Goal: Information Seeking & Learning: Learn about a topic

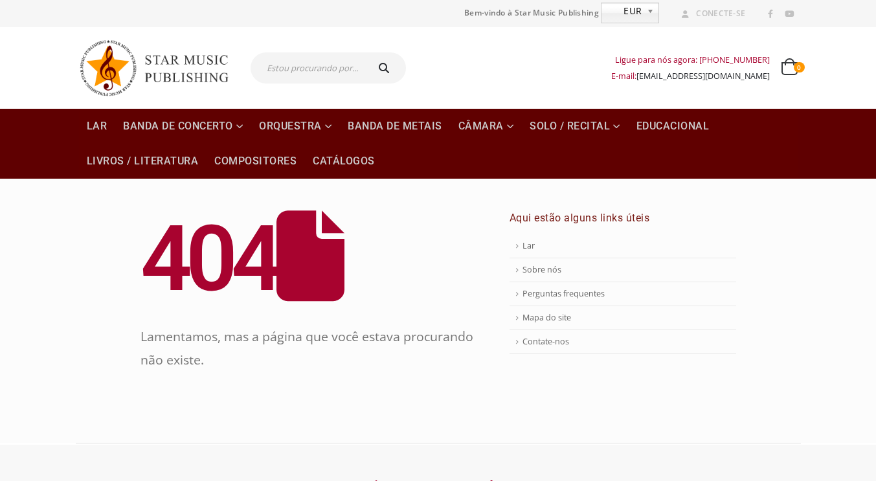
click at [181, 76] on img at bounding box center [160, 68] width 162 height 69
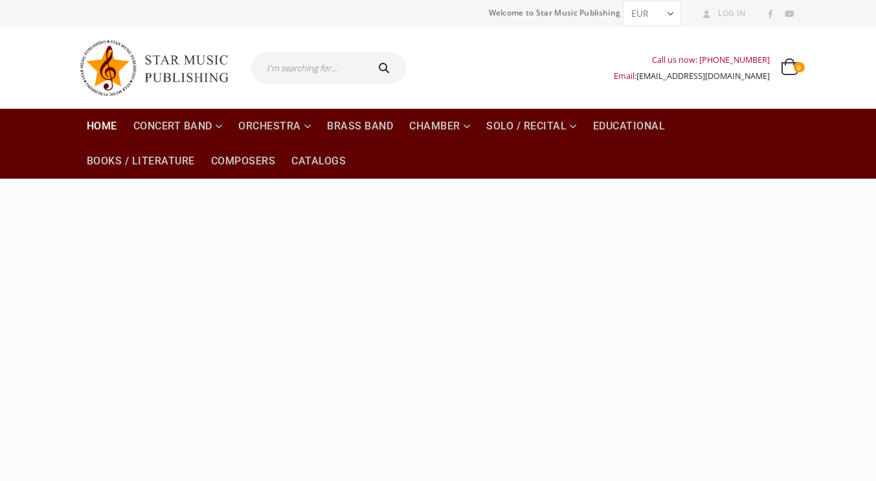
click at [254, 272] on div "COMPOSER Jan Bosveld Learn More COMPOSER Vaclav Nelhybel Learn More COMPOSER Ji…" at bounding box center [438, 341] width 719 height 324
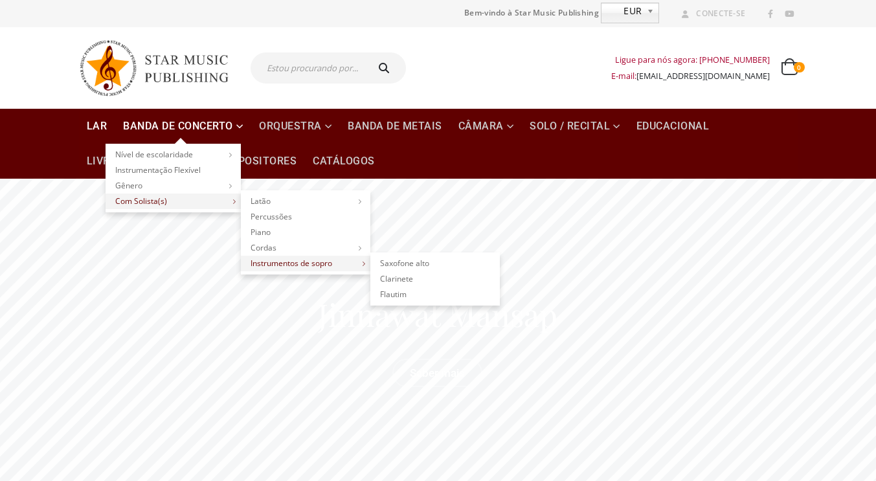
click at [308, 265] on font "Instrumentos de sopro" at bounding box center [292, 263] width 82 height 11
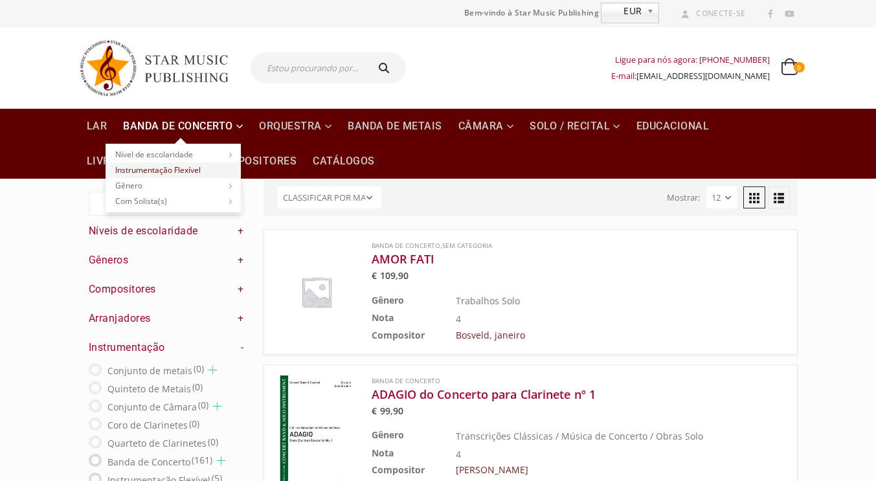
click at [203, 170] on link "Instrumentação Flexível" at bounding box center [173, 171] width 135 height 16
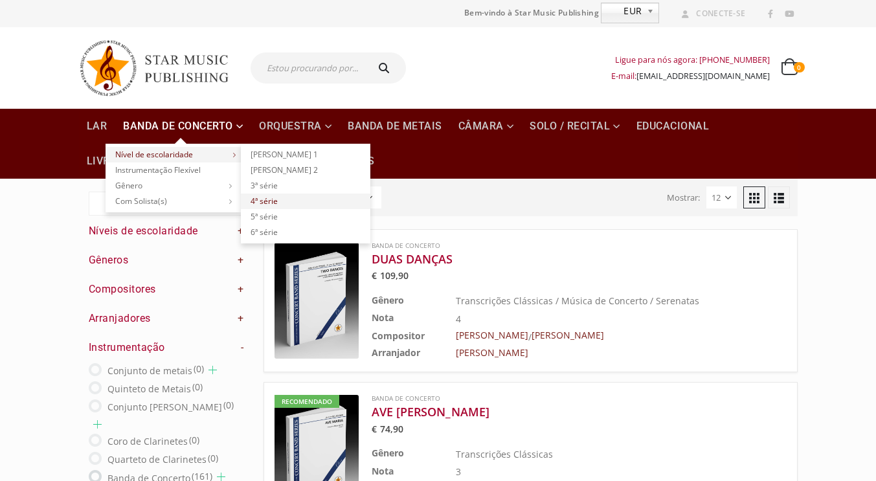
click at [291, 201] on link "4ª série" at bounding box center [306, 202] width 130 height 16
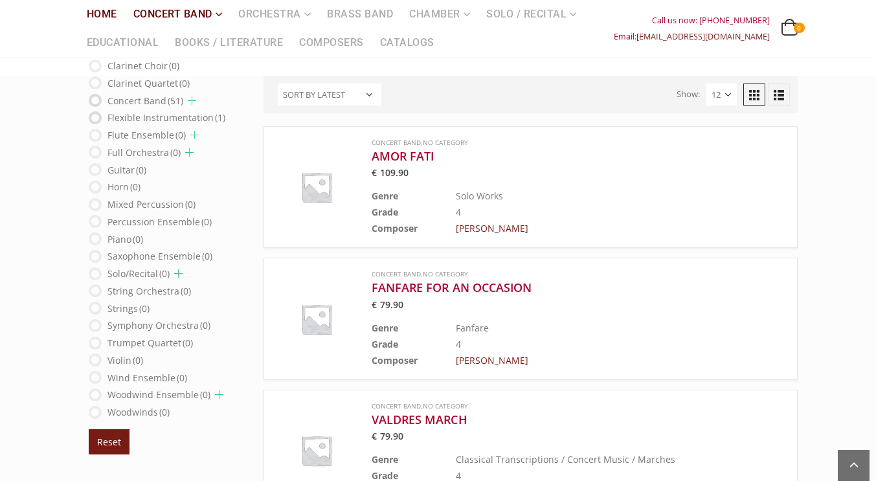
scroll to position [719, 0]
